Goal: Task Accomplishment & Management: Use online tool/utility

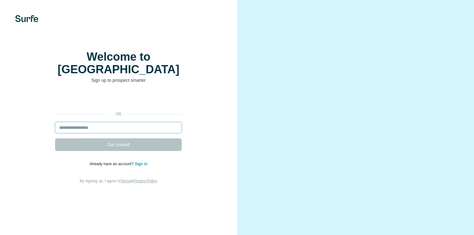
click at [100, 129] on input "email" at bounding box center [118, 127] width 127 height 11
type input "**********"
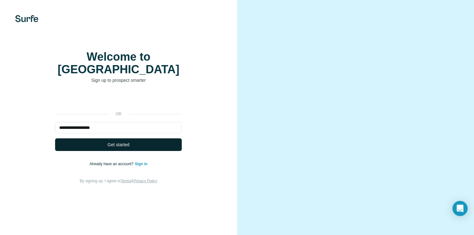
click at [138, 147] on button "Get started" at bounding box center [118, 145] width 127 height 13
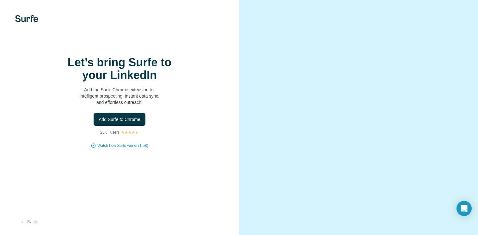
click at [133, 149] on div "Let’s bring Surfe to your LinkedIn Add the Surfe Chrome extension for intellige…" at bounding box center [119, 117] width 239 height 235
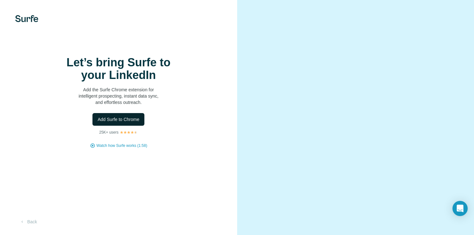
click at [123, 123] on span "Add Surfe to Chrome" at bounding box center [118, 119] width 42 height 6
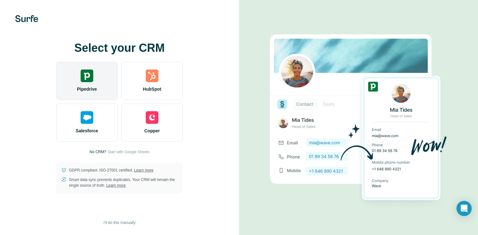
click at [91, 85] on div "Pipedrive" at bounding box center [86, 81] width 61 height 38
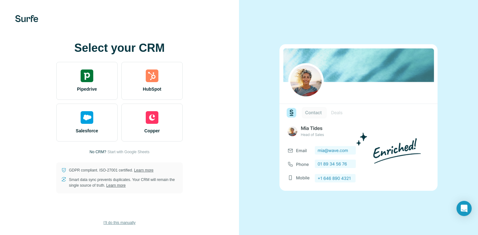
click at [123, 224] on span "I’ll do this manually" at bounding box center [119, 223] width 32 height 6
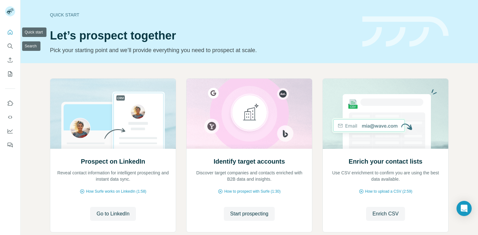
click at [12, 34] on icon "Quick start" at bounding box center [10, 32] width 6 height 6
click at [9, 73] on icon "My lists" at bounding box center [10, 74] width 6 height 6
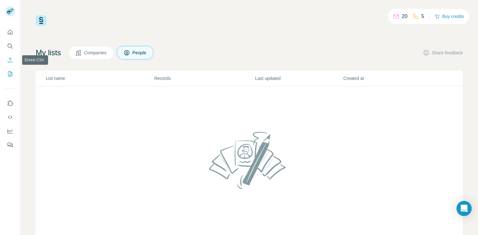
click at [11, 61] on icon "Enrich CSV" at bounding box center [10, 60] width 6 height 6
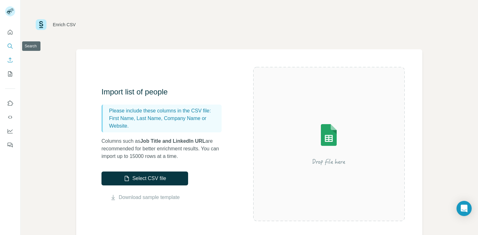
click at [10, 48] on icon "Search" at bounding box center [10, 46] width 6 height 6
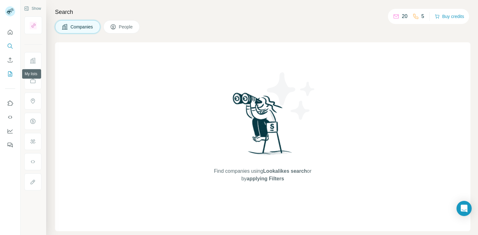
click at [11, 72] on icon "My lists" at bounding box center [10, 74] width 6 height 6
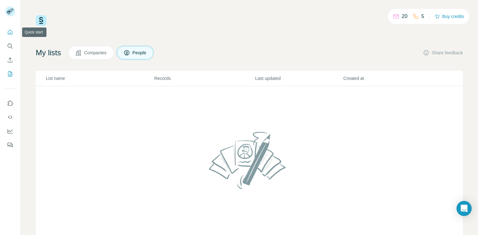
click at [11, 31] on icon "Quick start" at bounding box center [10, 32] width 5 height 5
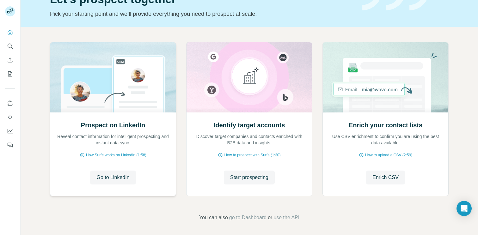
scroll to position [29, 0]
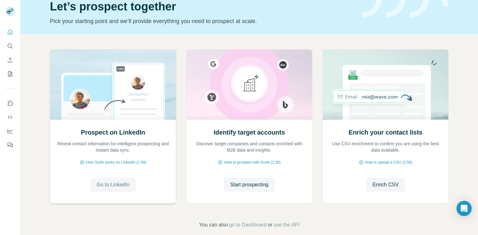
click at [113, 183] on span "Go to LinkedIn" at bounding box center [113, 185] width 33 height 8
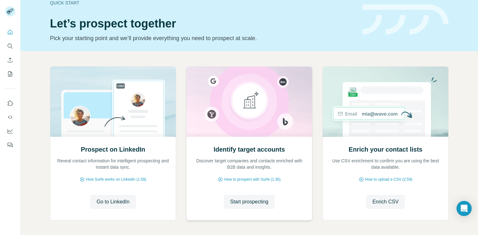
scroll to position [13, 0]
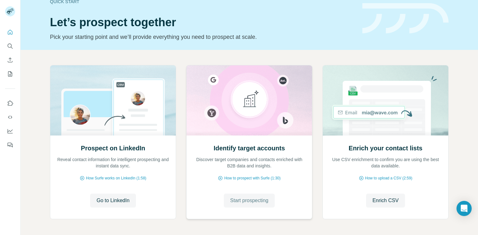
click at [254, 202] on span "Start prospecting" at bounding box center [249, 201] width 38 height 8
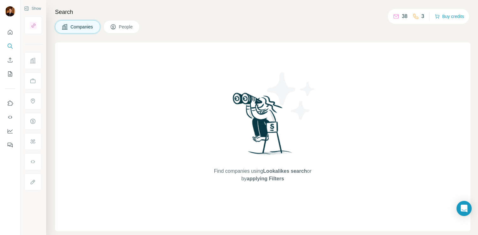
click at [248, 133] on img at bounding box center [263, 126] width 66 height 71
click at [94, 28] on span "Companies" at bounding box center [82, 27] width 23 height 6
click at [133, 28] on span "People" at bounding box center [126, 27] width 15 height 6
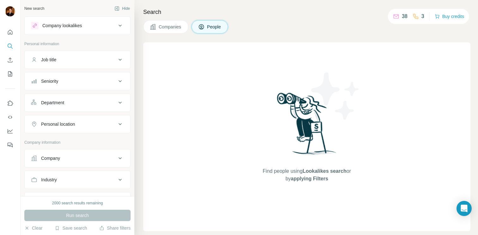
click at [162, 30] on button "Companies" at bounding box center [165, 26] width 45 height 13
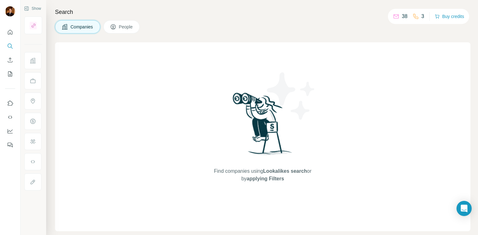
click at [84, 30] on button "Companies" at bounding box center [77, 26] width 45 height 13
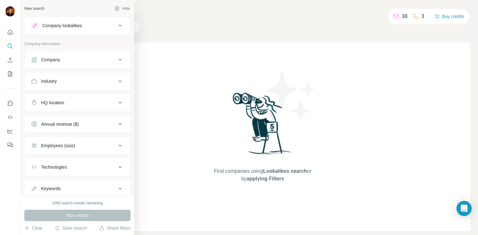
click at [40, 29] on div "Company lookalikes" at bounding box center [73, 26] width 85 height 8
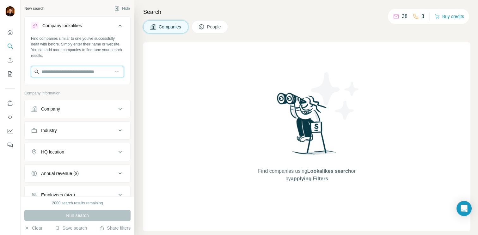
click at [55, 72] on input "text" at bounding box center [77, 71] width 93 height 11
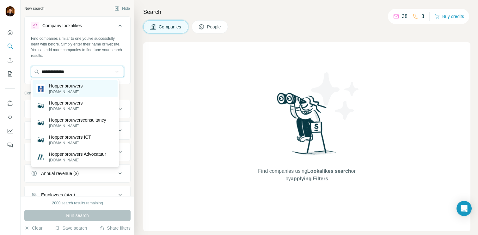
type input "**********"
click at [83, 88] on p "Hoppenbrouwers" at bounding box center [66, 86] width 34 height 6
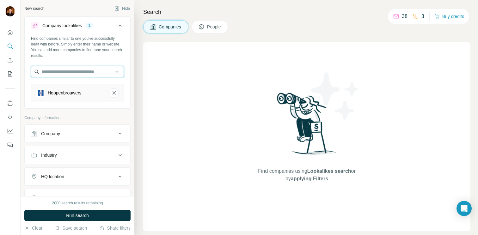
click at [87, 76] on input "text" at bounding box center [77, 71] width 93 height 11
type input "******"
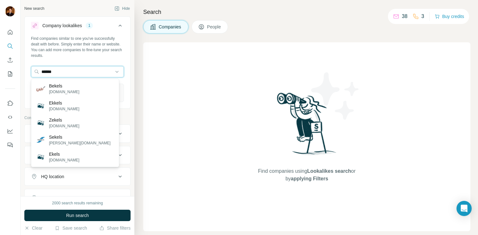
drag, startPoint x: 72, startPoint y: 72, endPoint x: 23, endPoint y: 71, distance: 48.7
click at [23, 71] on div "New search Hide Company lookalikes 1 Find companies similar to one you've succe…" at bounding box center [78, 98] width 114 height 196
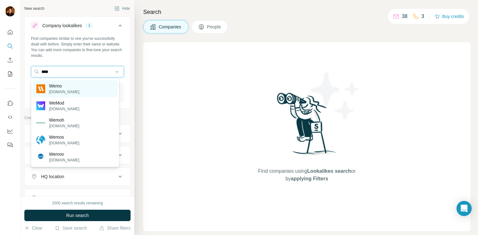
type input "****"
click at [59, 93] on p "[DOMAIN_NAME]" at bounding box center [64, 92] width 30 height 6
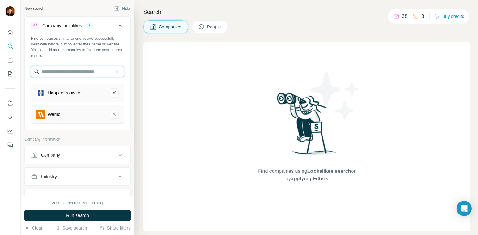
click at [73, 69] on input "text" at bounding box center [77, 71] width 93 height 11
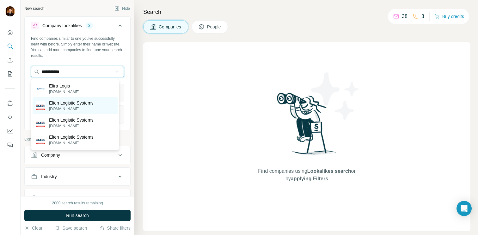
type input "**********"
click at [84, 106] on p "Elten Logistic Systems" at bounding box center [71, 103] width 45 height 6
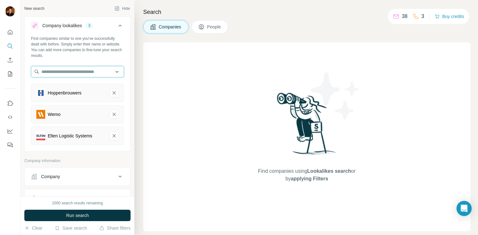
click at [75, 71] on input "text" at bounding box center [77, 71] width 93 height 11
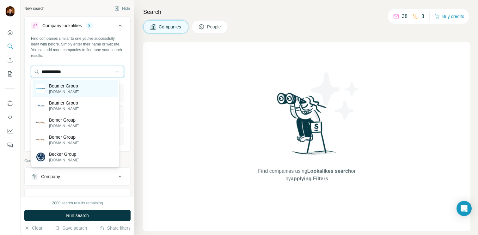
type input "**********"
click at [79, 90] on p "[DOMAIN_NAME]" at bounding box center [64, 92] width 30 height 6
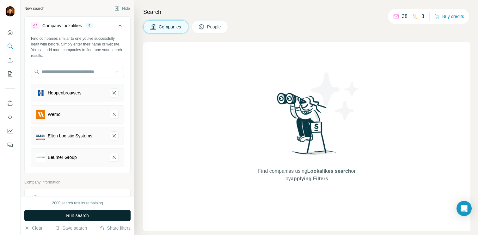
click at [89, 215] on span "Run search" at bounding box center [77, 216] width 23 height 6
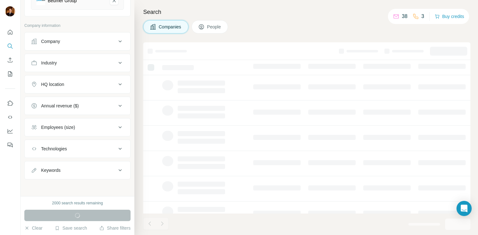
scroll to position [157, 0]
click at [104, 107] on div "Annual revenue ($)" at bounding box center [73, 106] width 85 height 6
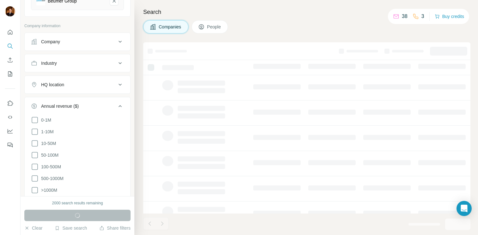
click at [97, 104] on div "Annual revenue ($)" at bounding box center [73, 106] width 85 height 6
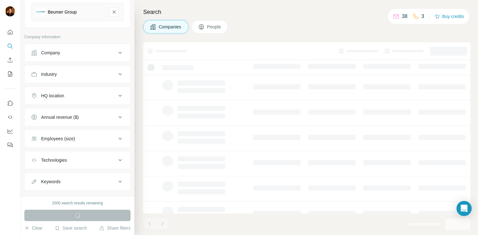
scroll to position [122, 0]
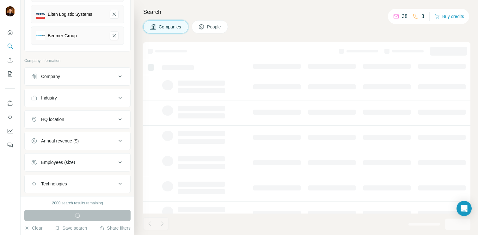
click at [79, 98] on div "Industry" at bounding box center [73, 98] width 85 height 6
click at [61, 112] on input at bounding box center [74, 113] width 78 height 7
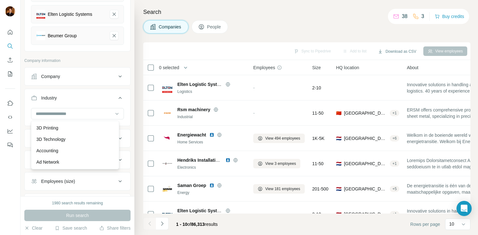
click at [292, 18] on div "Search Companies People Sync to Pipedrive Add to list Download as CSV View empl…" at bounding box center [306, 117] width 344 height 235
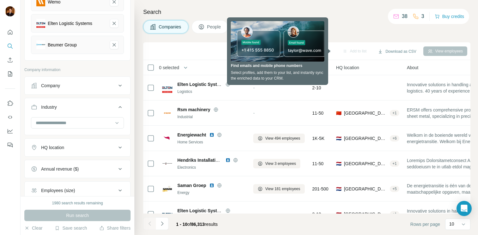
scroll to position [146, 0]
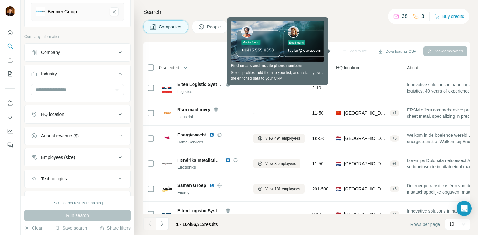
click at [86, 118] on button "HQ location" at bounding box center [78, 114] width 106 height 15
click at [82, 132] on input "text" at bounding box center [77, 130] width 93 height 11
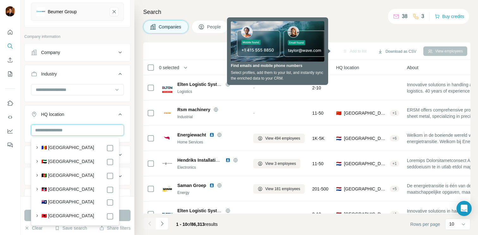
type input "*"
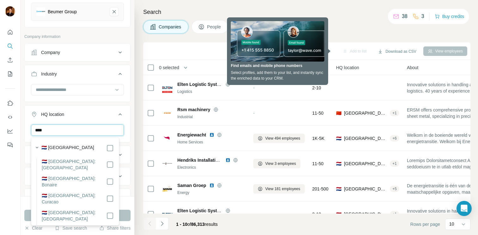
type input "****"
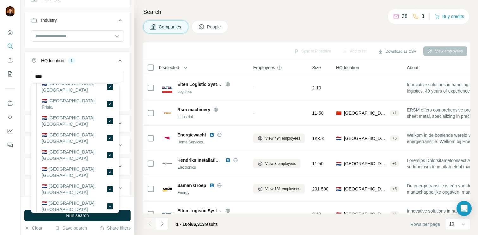
scroll to position [134, 0]
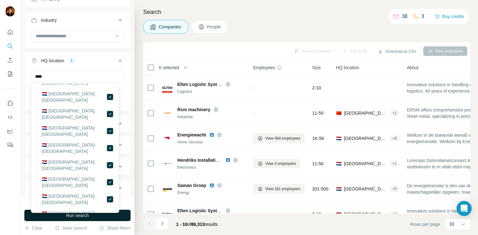
click at [111, 218] on button "Run search" at bounding box center [77, 215] width 106 height 11
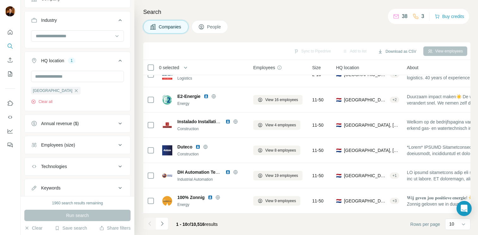
scroll to position [118, 0]
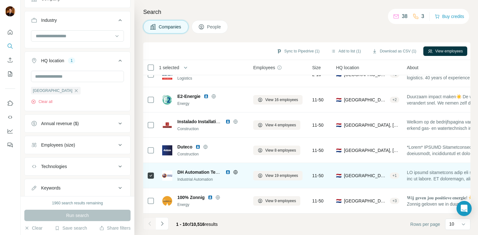
click at [236, 177] on div "Industrial Automation" at bounding box center [212, 180] width 68 height 6
click at [229, 170] on img at bounding box center [228, 172] width 5 height 5
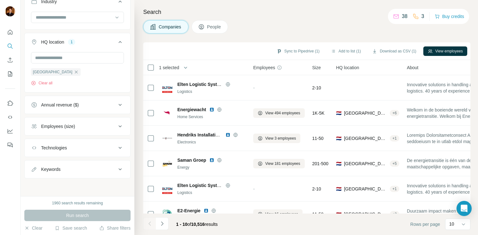
scroll to position [218, 0]
click at [87, 152] on button "Technologies" at bounding box center [78, 147] width 106 height 15
click at [93, 148] on div "Technologies" at bounding box center [73, 148] width 85 height 6
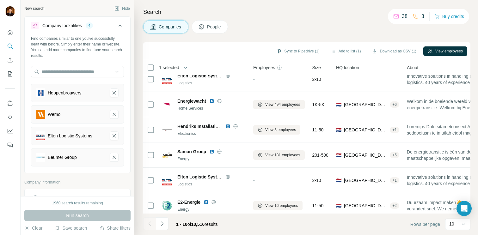
scroll to position [118, 0]
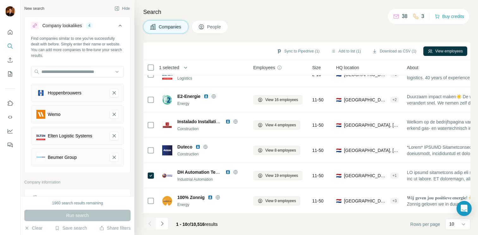
click at [164, 227] on icon "Navigate to next page" at bounding box center [162, 224] width 6 height 6
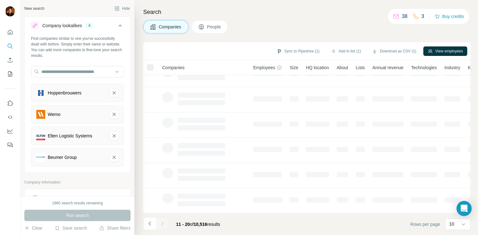
scroll to position [47, 0]
click at [458, 228] on div "10" at bounding box center [458, 224] width 16 height 11
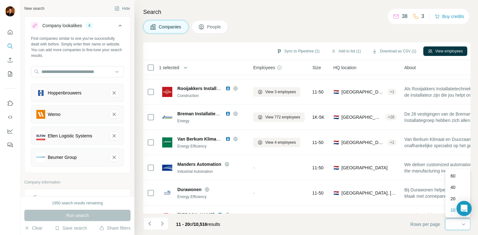
scroll to position [0, 0]
click at [457, 172] on div "60" at bounding box center [458, 174] width 15 height 6
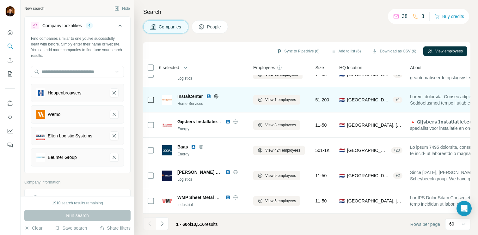
scroll to position [1384, 0]
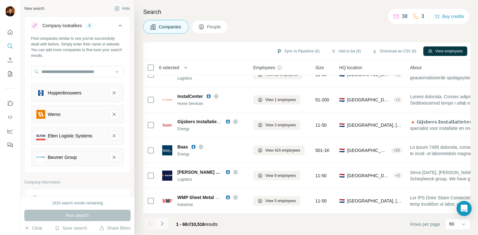
click at [160, 225] on icon "Navigate to next page" at bounding box center [162, 224] width 6 height 6
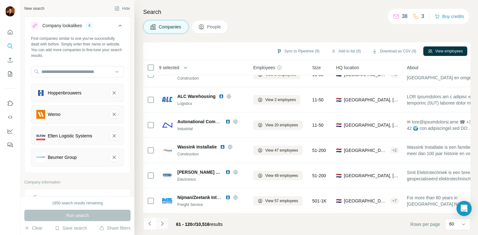
click at [162, 225] on icon "Navigate to next page" at bounding box center [162, 224] width 6 height 6
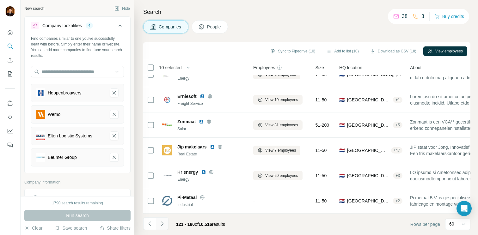
click at [162, 224] on icon "Navigate to next page" at bounding box center [162, 224] width 6 height 6
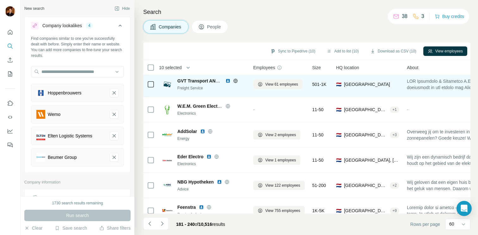
scroll to position [0, 0]
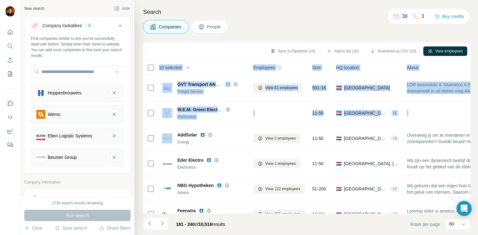
drag, startPoint x: 134, startPoint y: 74, endPoint x: 129, endPoint y: 98, distance: 24.9
click at [139, 130] on div "Search Companies People Sync to Pipedrive (10) Add to list (10) Download as CSV…" at bounding box center [306, 117] width 344 height 235
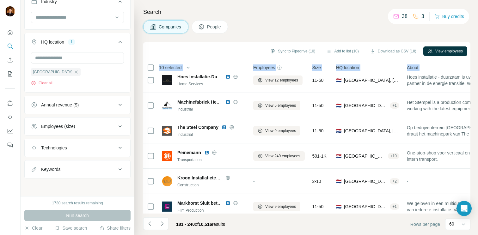
scroll to position [1025, 0]
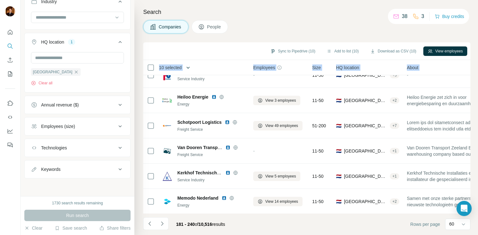
click at [189, 68] on icon "button" at bounding box center [188, 68] width 6 height 6
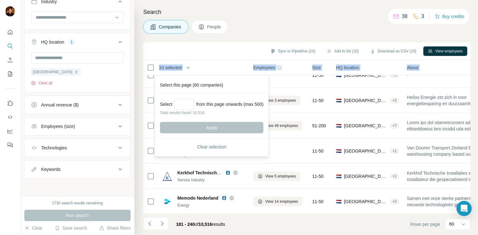
click at [217, 58] on div "Sync to Pipedrive (10) Add to list (10) Download as CSV (10) View employees" at bounding box center [306, 51] width 327 height 18
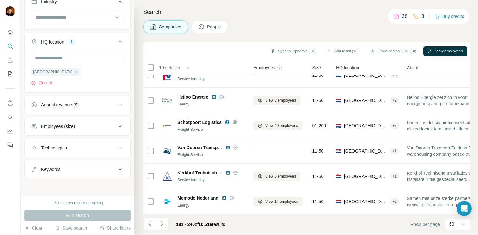
scroll to position [795, 0]
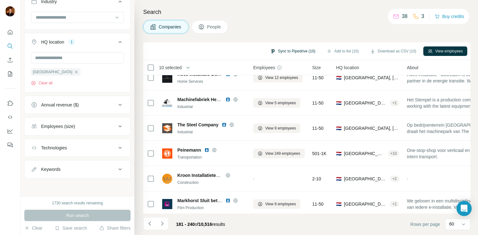
click at [283, 50] on button "Sync to Pipedrive (10)" at bounding box center [293, 51] width 54 height 9
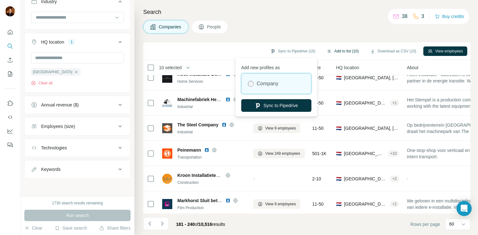
click at [341, 51] on button "Add to list (10)" at bounding box center [342, 51] width 41 height 9
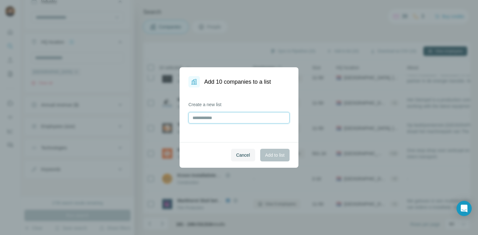
click at [220, 117] on input "text" at bounding box center [239, 117] width 101 height 11
type input "*****"
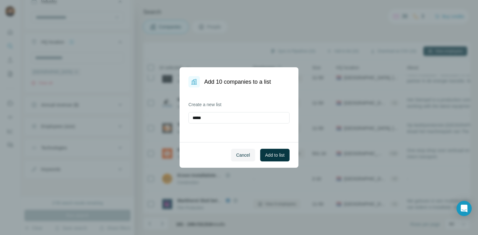
click at [290, 160] on div "Cancel Add to list" at bounding box center [239, 155] width 119 height 26
click at [287, 155] on button "Add to list" at bounding box center [274, 155] width 29 height 13
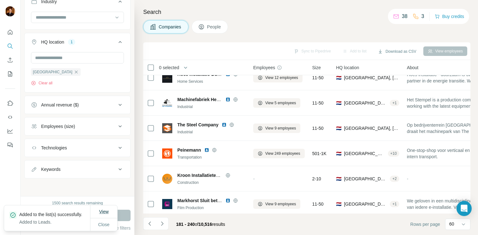
click at [109, 209] on span "View" at bounding box center [103, 211] width 9 height 5
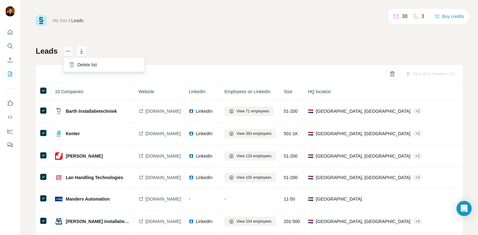
click at [68, 53] on icon "actions" at bounding box center [68, 51] width 6 height 6
click at [409, 77] on div "Sync all to Pipedrive (10)" at bounding box center [431, 73] width 59 height 11
click at [361, 55] on div "Leads Sync all to Pipedrive (10) 10 Companies Website LinkedIn Employees on Lin…" at bounding box center [249, 148] width 427 height 204
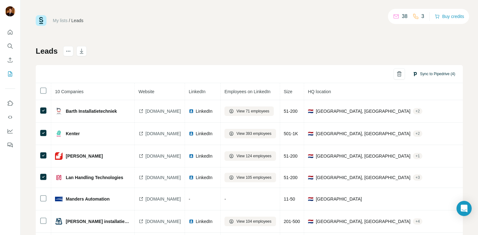
click at [435, 70] on button "Sync to Pipedrive (4)" at bounding box center [434, 73] width 52 height 9
click at [420, 72] on button "Sync to Pipedrive (9)" at bounding box center [434, 73] width 52 height 9
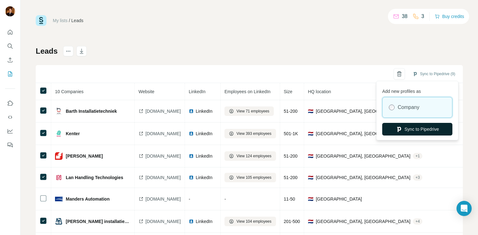
click at [427, 131] on button "Sync to Pipedrive" at bounding box center [418, 129] width 70 height 13
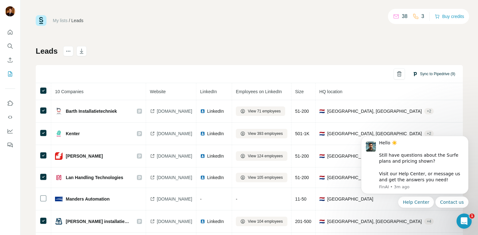
click at [428, 75] on button "Sync to Pipedrive (9)" at bounding box center [434, 73] width 52 height 9
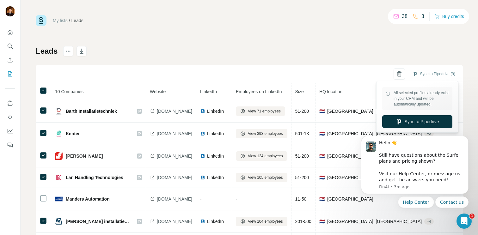
click at [416, 122] on body "Hello ☀️ ​ Still have questions about the Surfe plans and pricing shown? ​ Visi…" at bounding box center [415, 167] width 122 height 98
click at [420, 122] on body "Hello ☀️ ​ Still have questions about the Surfe plans and pricing shown? ​ Visi…" at bounding box center [415, 167] width 122 height 98
click at [434, 73] on button "Sync to Pipedrive (9)" at bounding box center [434, 73] width 52 height 9
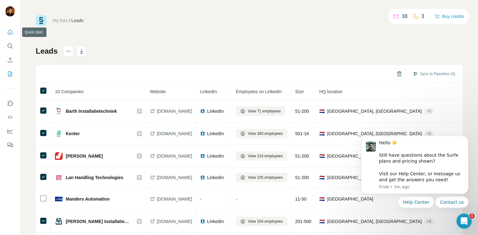
click at [9, 34] on icon "Quick start" at bounding box center [10, 32] width 6 height 6
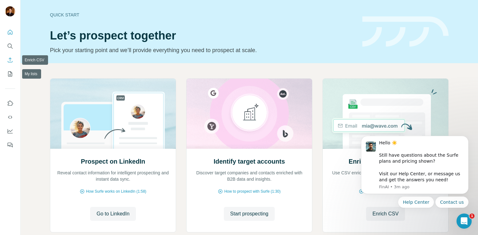
click at [8, 62] on icon "Enrich CSV" at bounding box center [10, 60] width 5 height 5
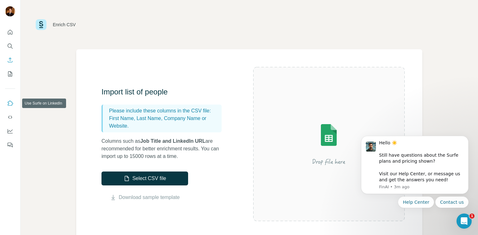
click at [12, 103] on icon "Use Surfe on LinkedIn" at bounding box center [10, 103] width 6 height 6
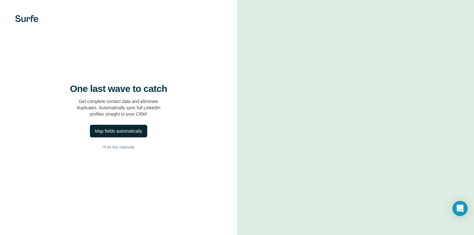
click at [137, 134] on div "Map fields automatically" at bounding box center [118, 131] width 47 height 6
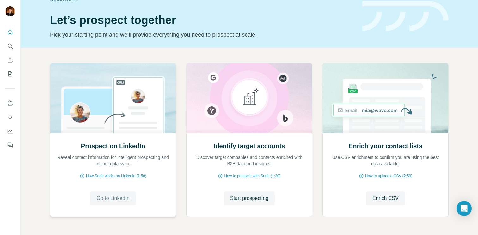
scroll to position [16, 0]
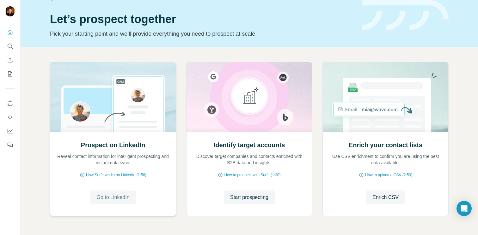
click at [120, 199] on span "Go to LinkedIn" at bounding box center [113, 198] width 33 height 8
